Goal: Task Accomplishment & Management: Manage account settings

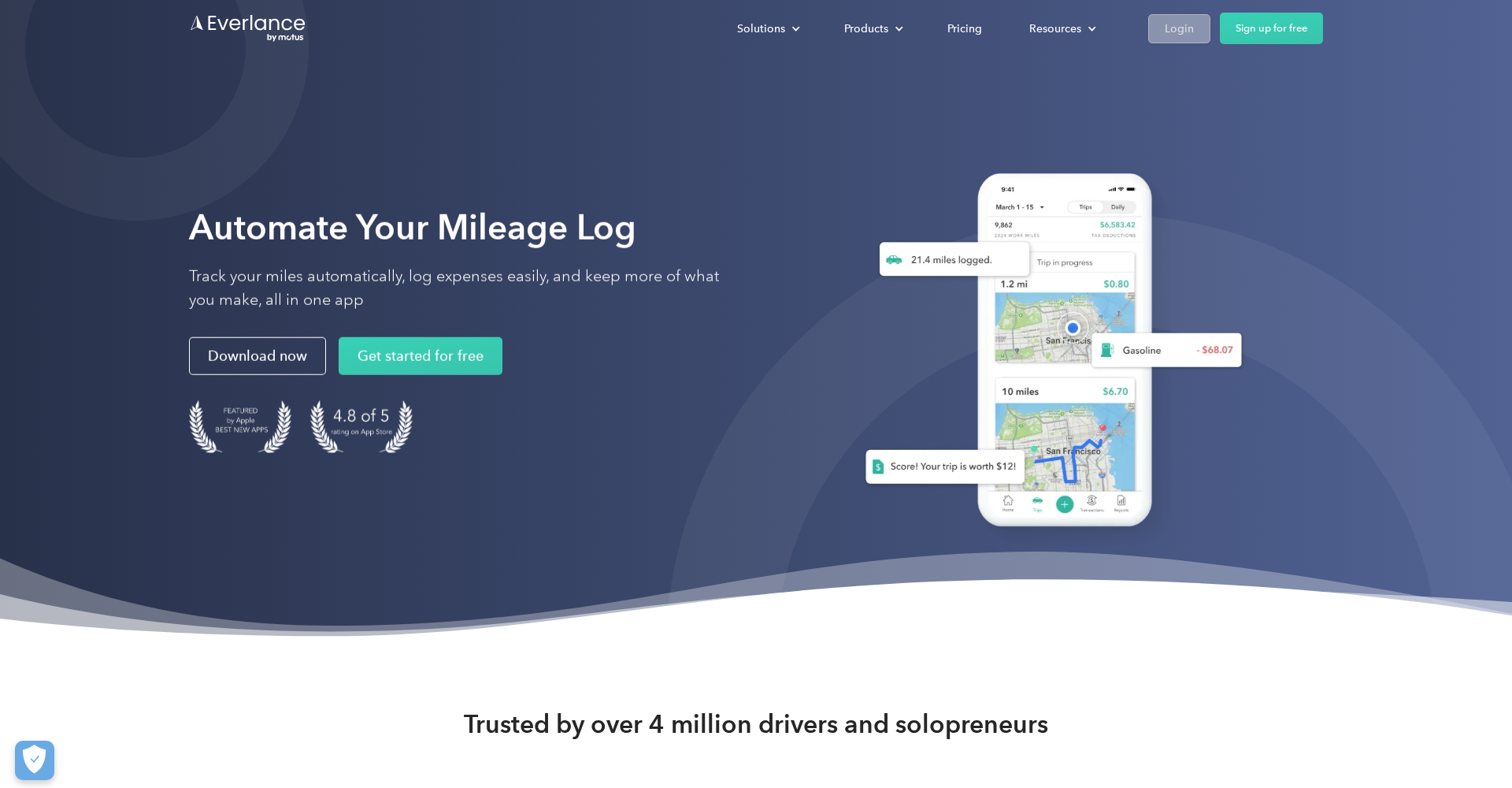
click at [1165, 30] on div "Login" at bounding box center [1179, 29] width 29 height 20
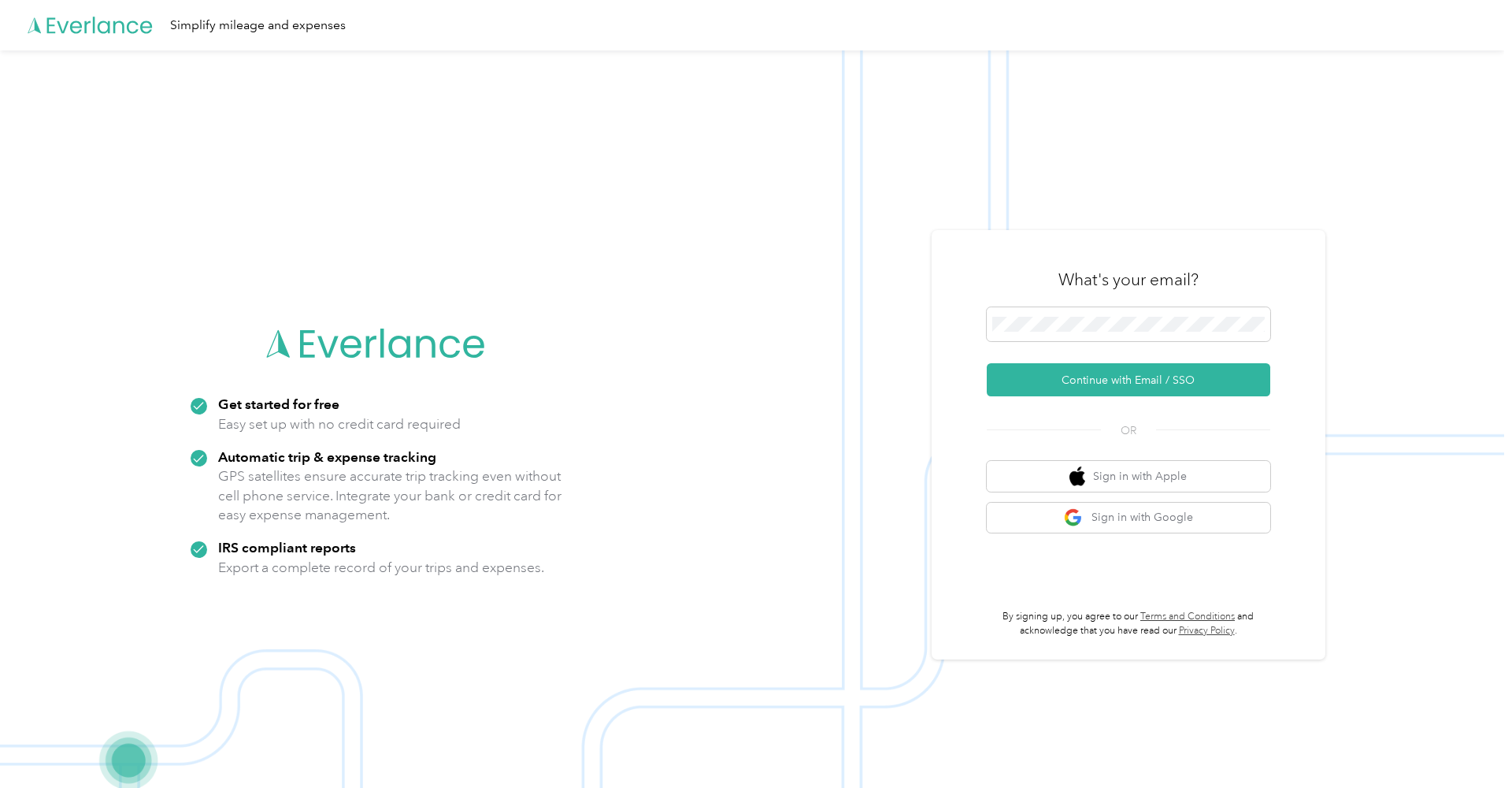
click at [1029, 382] on button "Continue with Email / SSO" at bounding box center [1128, 380] width 283 height 33
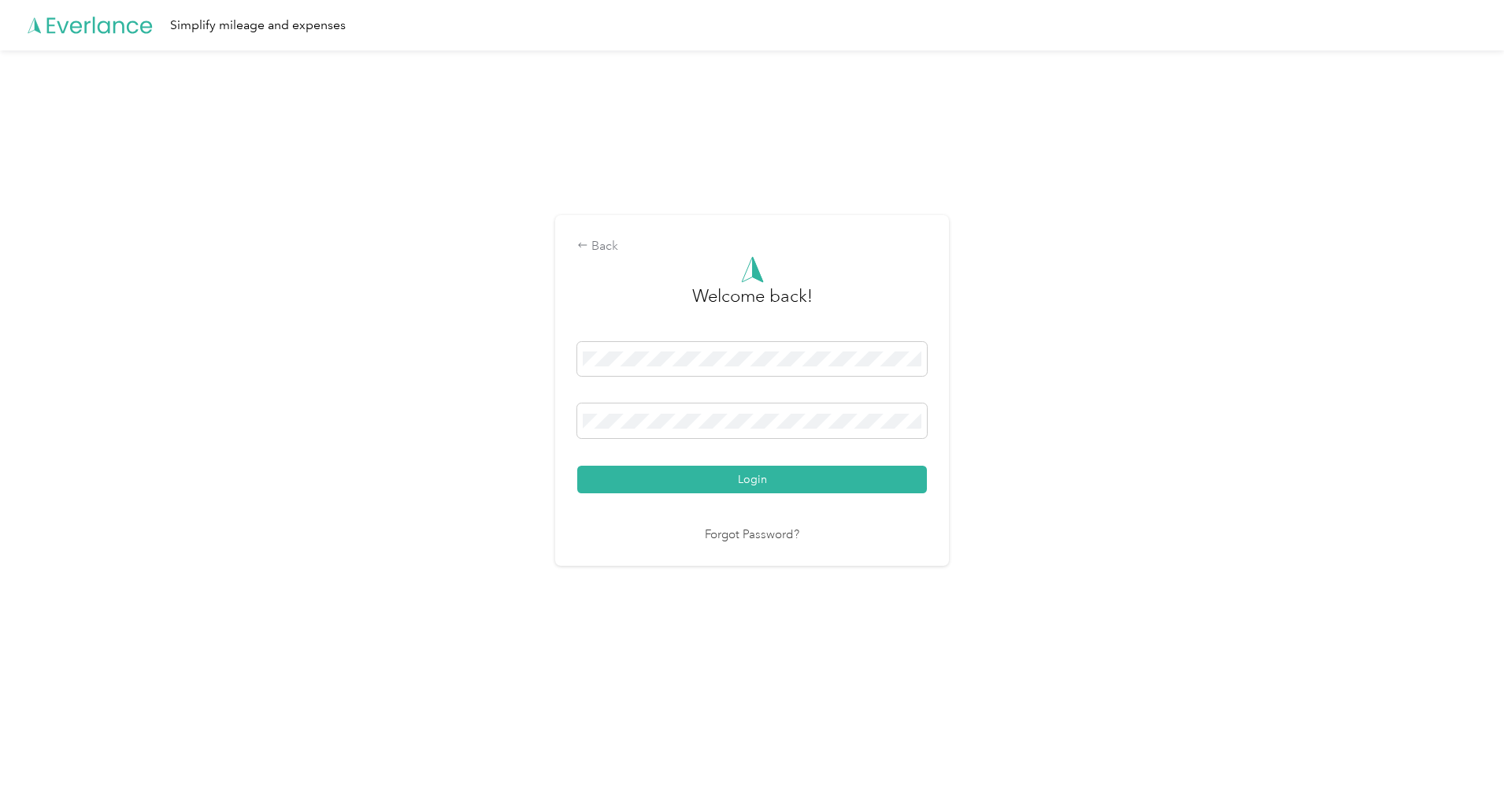
click at [756, 479] on button "Login" at bounding box center [751, 479] width 349 height 28
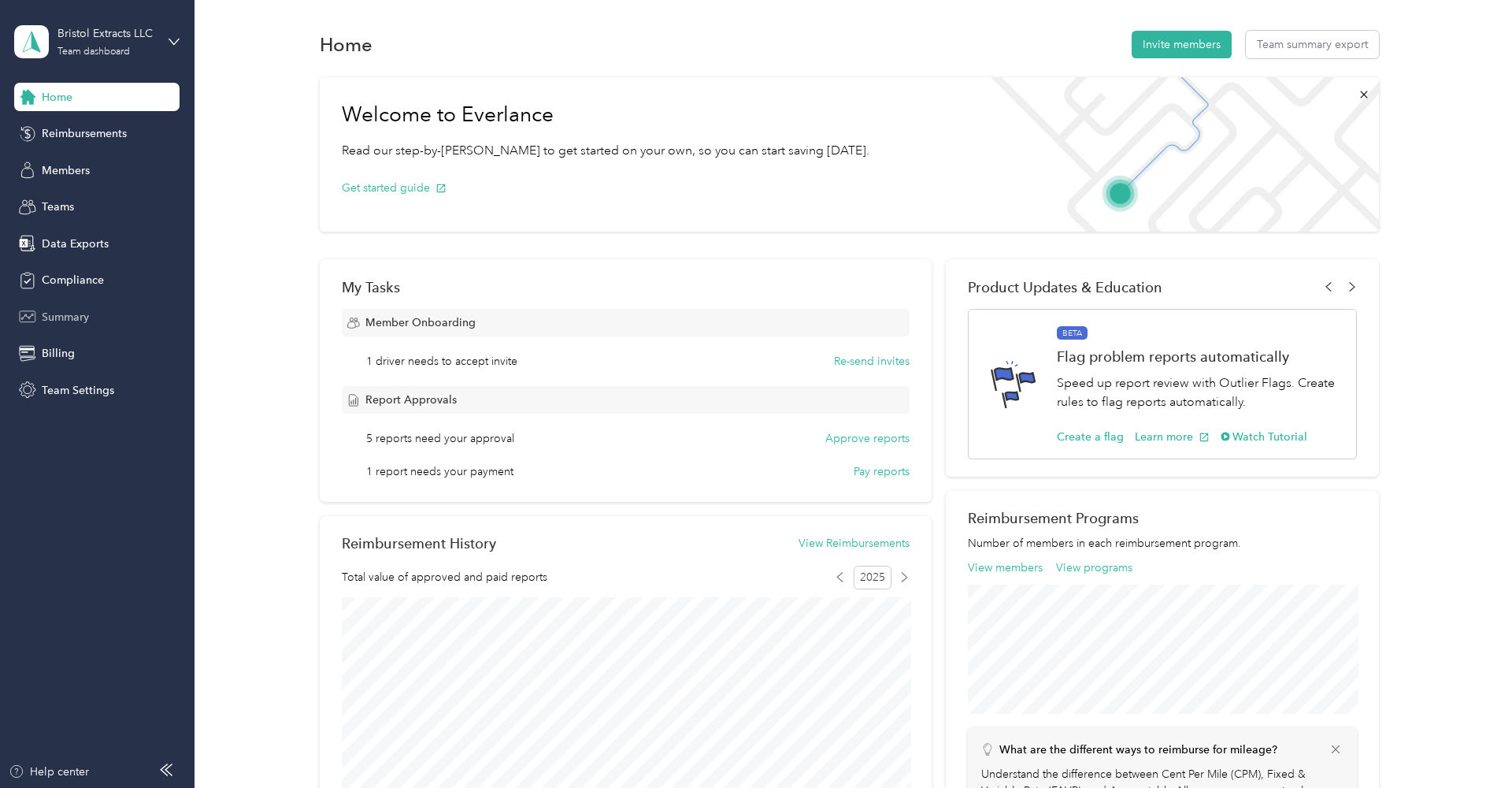
click at [74, 317] on span "Summary" at bounding box center [65, 316] width 48 height 16
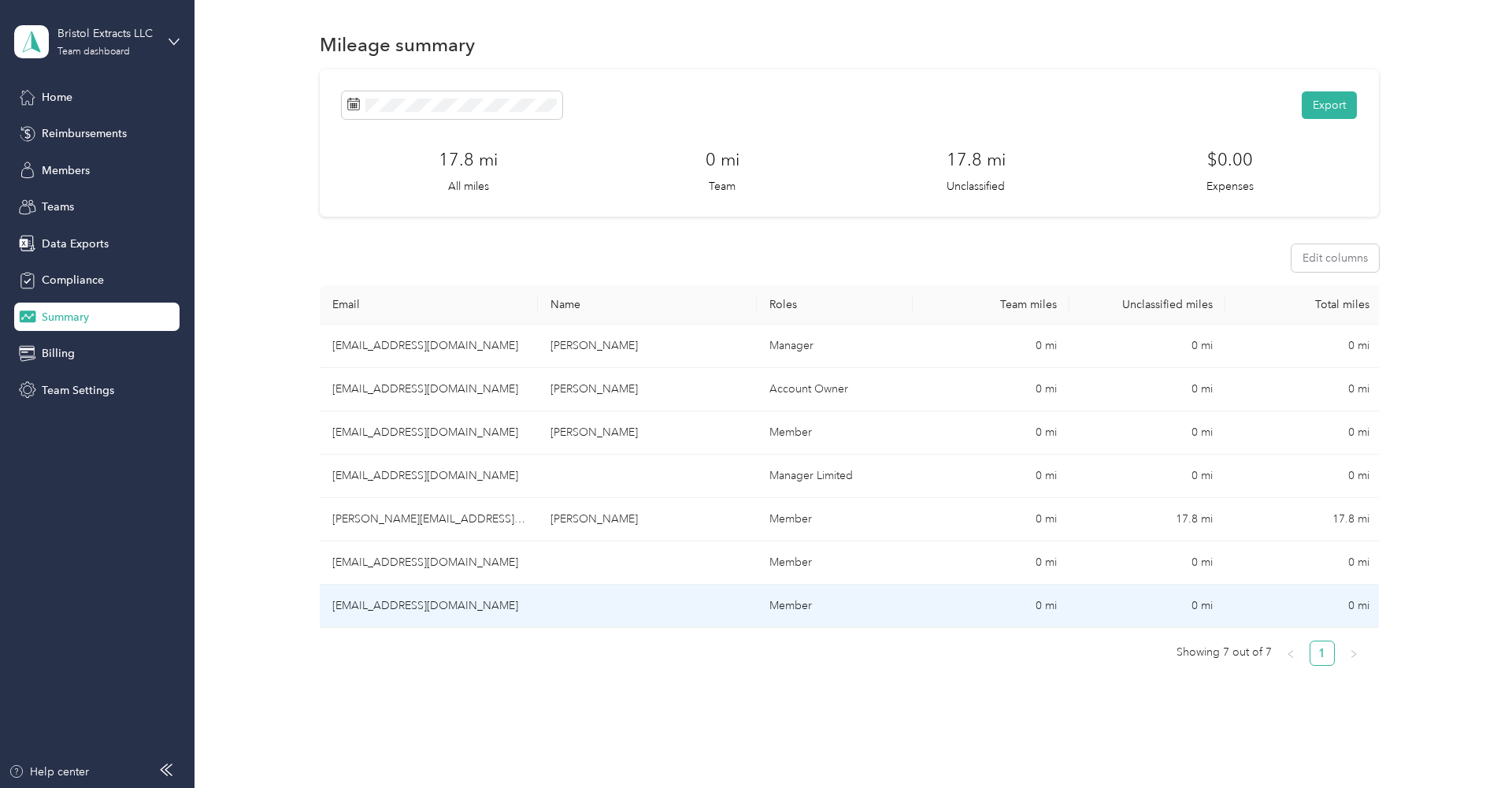
click at [397, 600] on td "[EMAIL_ADDRESS][DOMAIN_NAME]" at bounding box center [429, 606] width 219 height 43
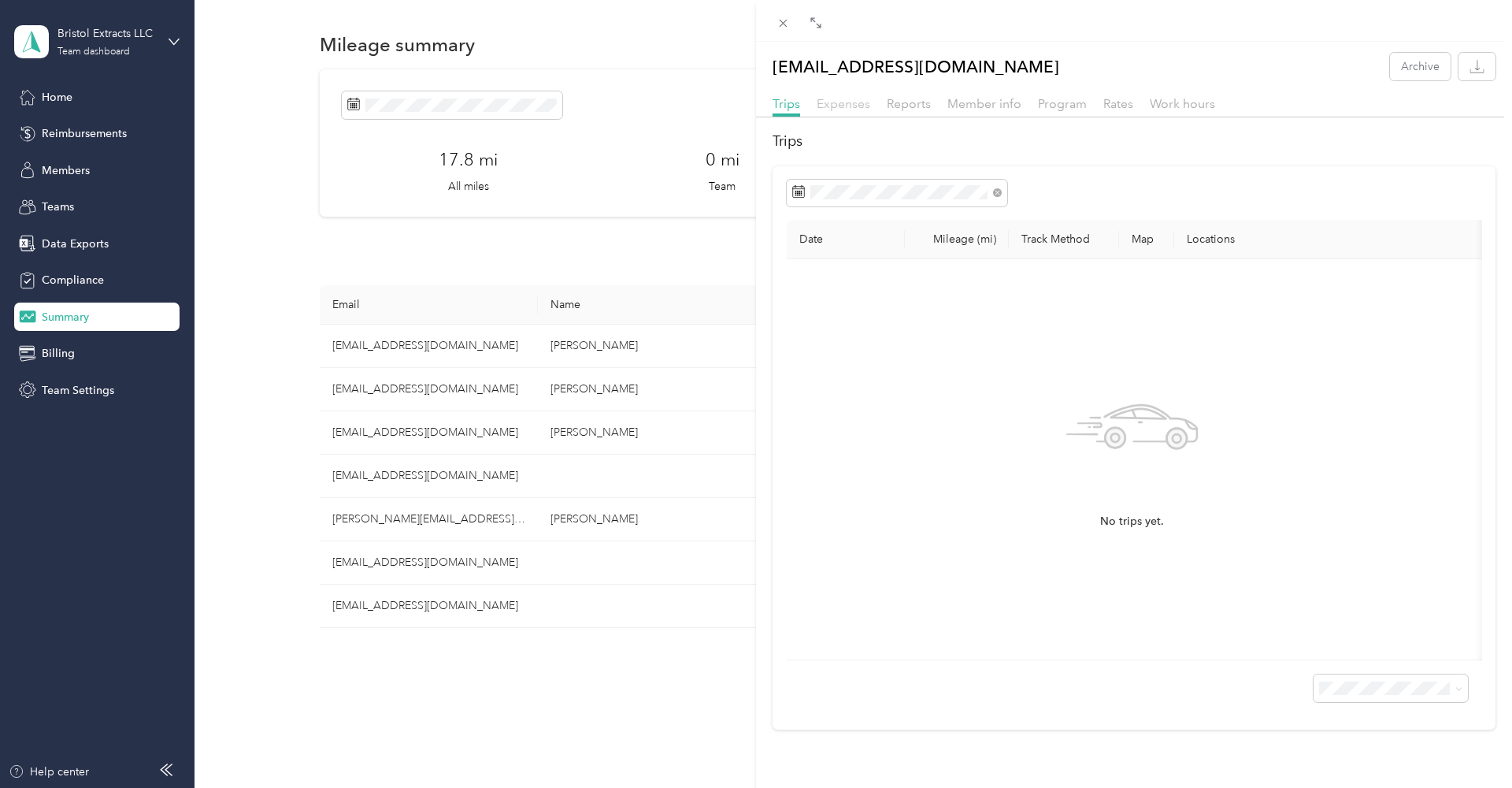
click at [854, 107] on span "Expenses" at bounding box center [843, 103] width 54 height 15
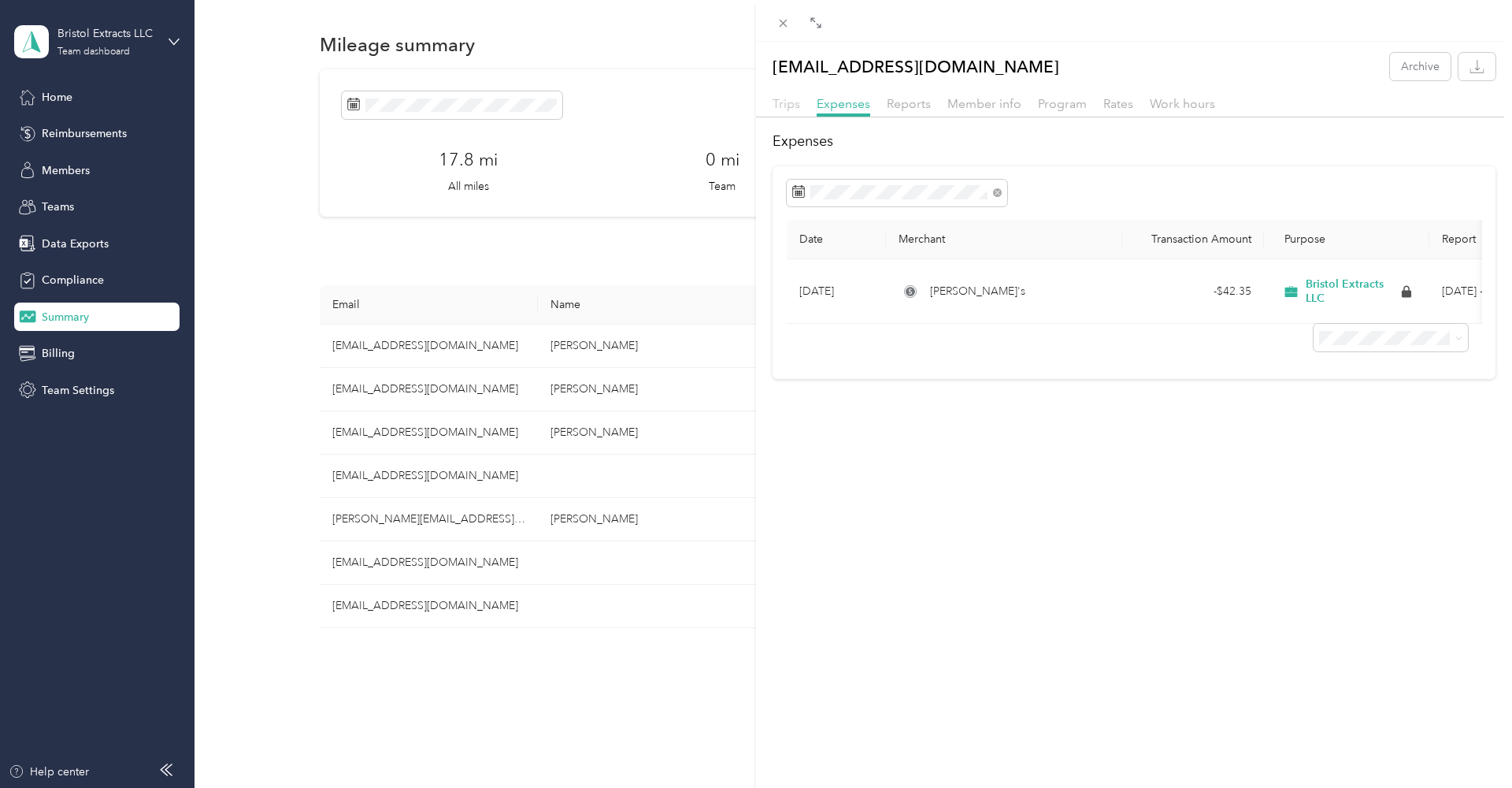
click at [785, 104] on span "Trips" at bounding box center [787, 103] width 28 height 15
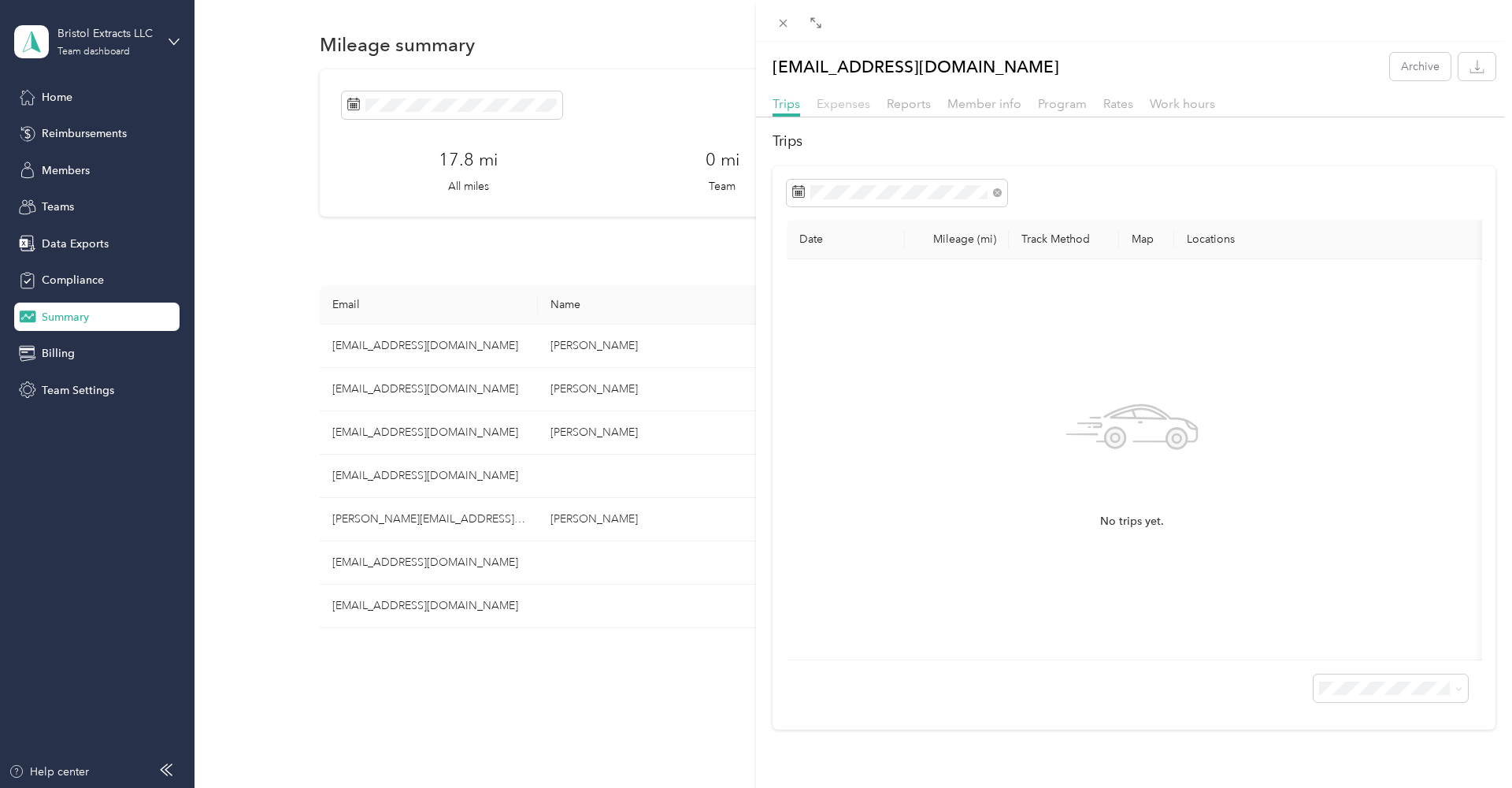
click at [851, 107] on span "Expenses" at bounding box center [843, 103] width 54 height 15
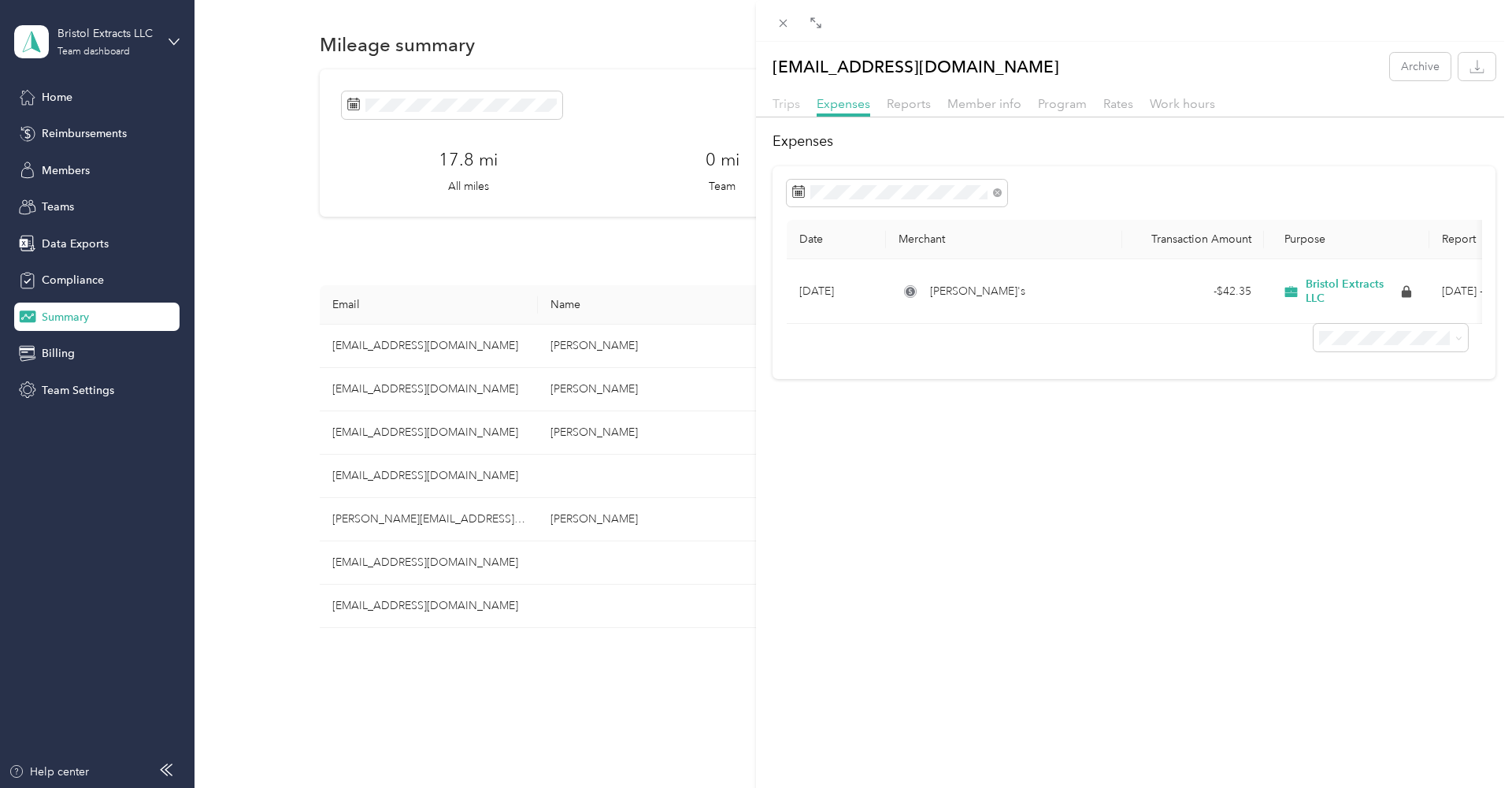
click at [785, 107] on span "Trips" at bounding box center [787, 103] width 28 height 15
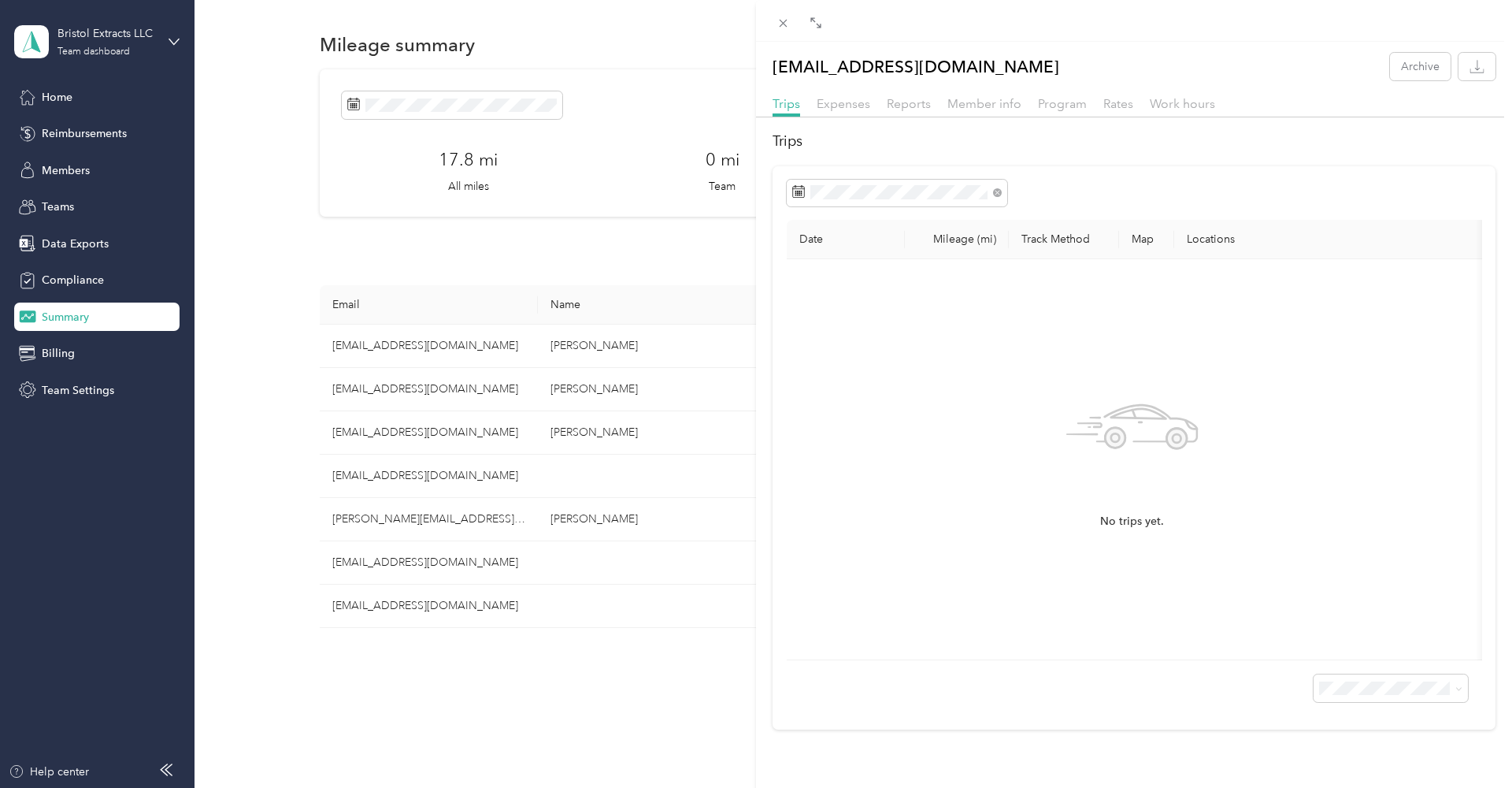
click at [380, 519] on div "[EMAIL_ADDRESS][DOMAIN_NAME] Archive Trips Expenses Reports Member info Program…" at bounding box center [756, 394] width 1512 height 788
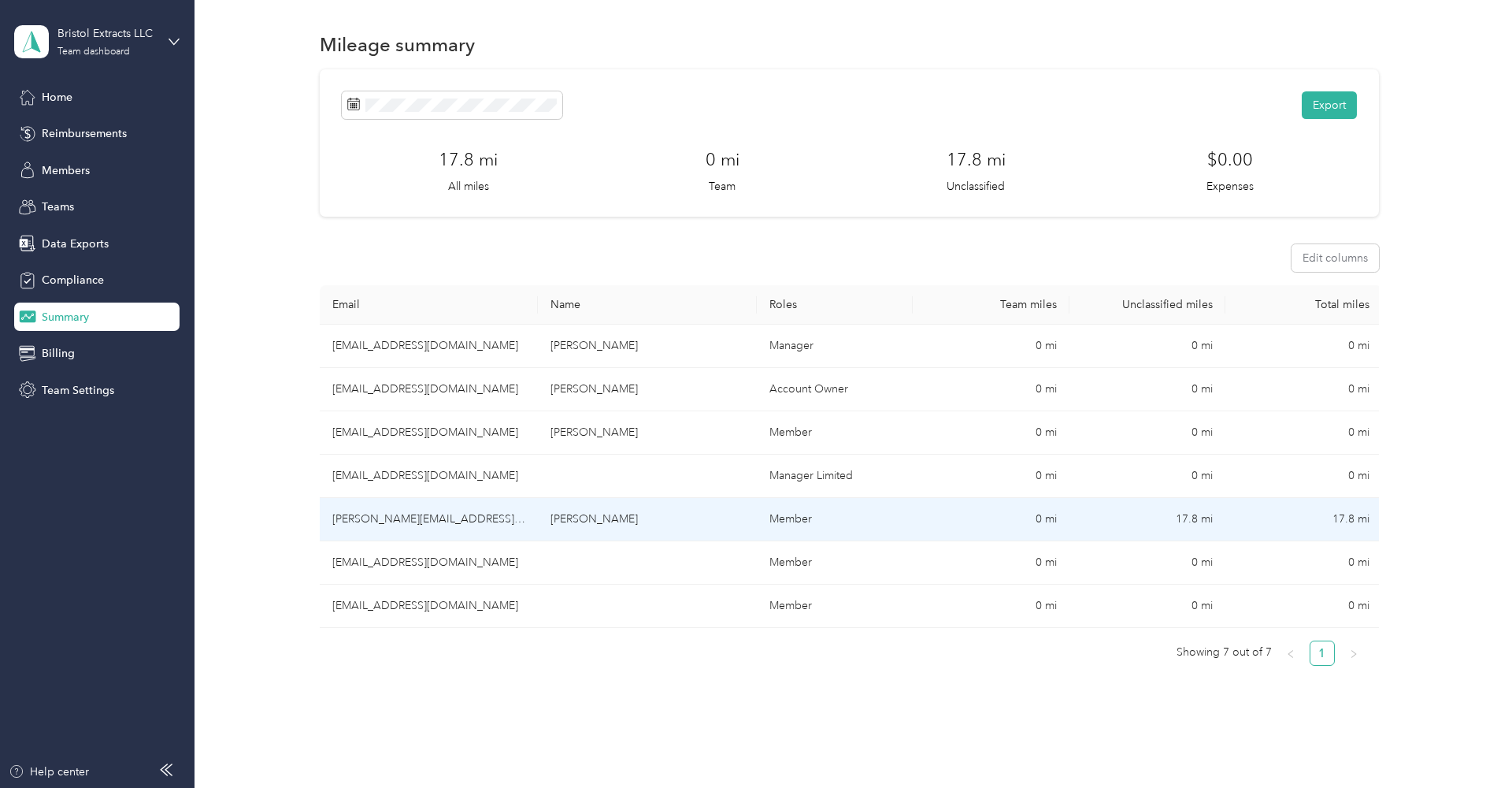
click at [382, 518] on td "[PERSON_NAME][EMAIL_ADDRESS][PERSON_NAME][DOMAIN_NAME]" at bounding box center [429, 519] width 219 height 43
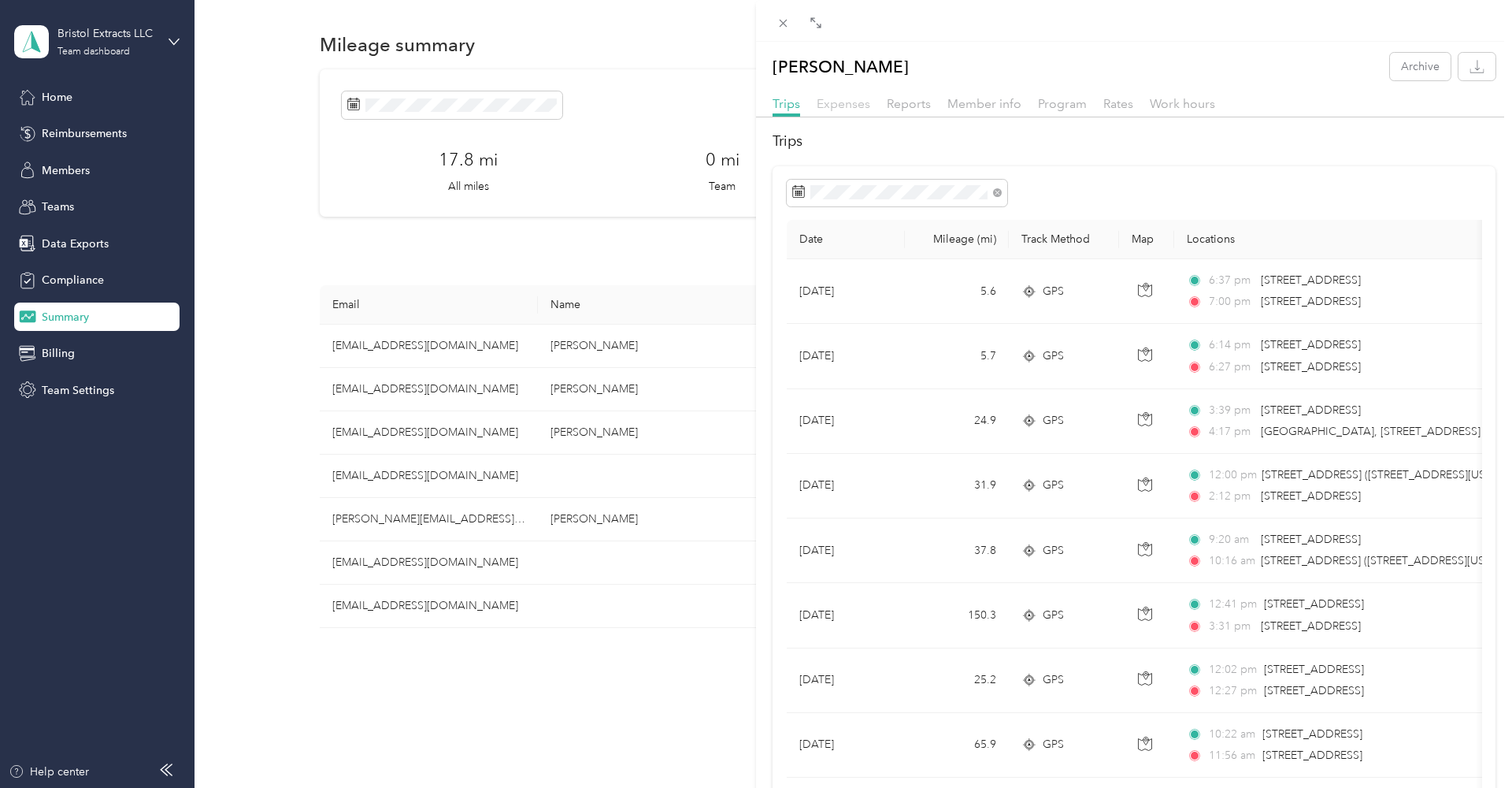
click at [850, 107] on span "Expenses" at bounding box center [843, 103] width 54 height 15
